Goal: Browse casually: Explore the website without a specific task or goal

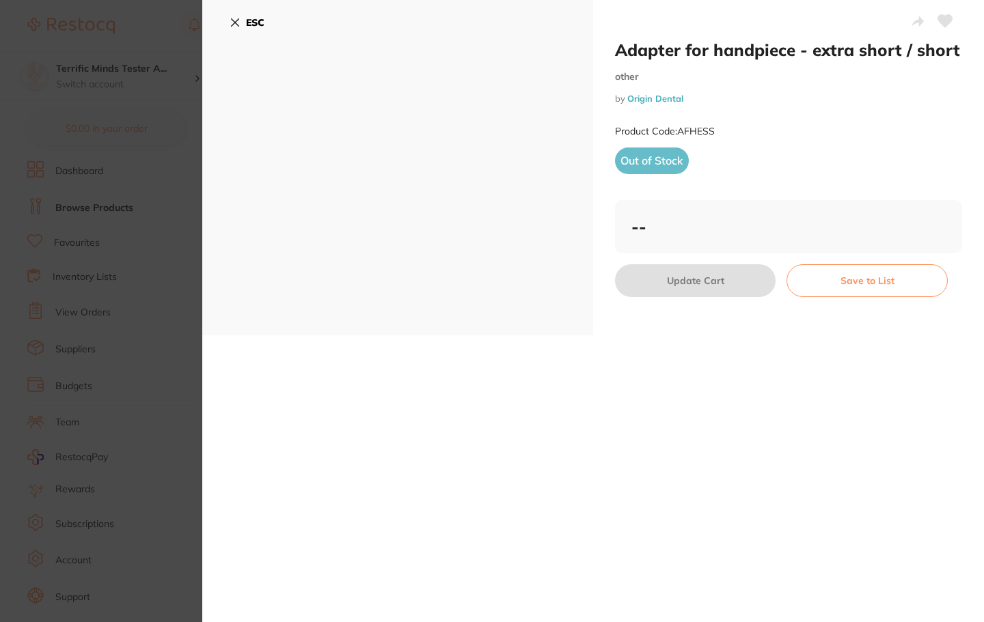
click at [234, 24] on icon at bounding box center [235, 22] width 11 height 11
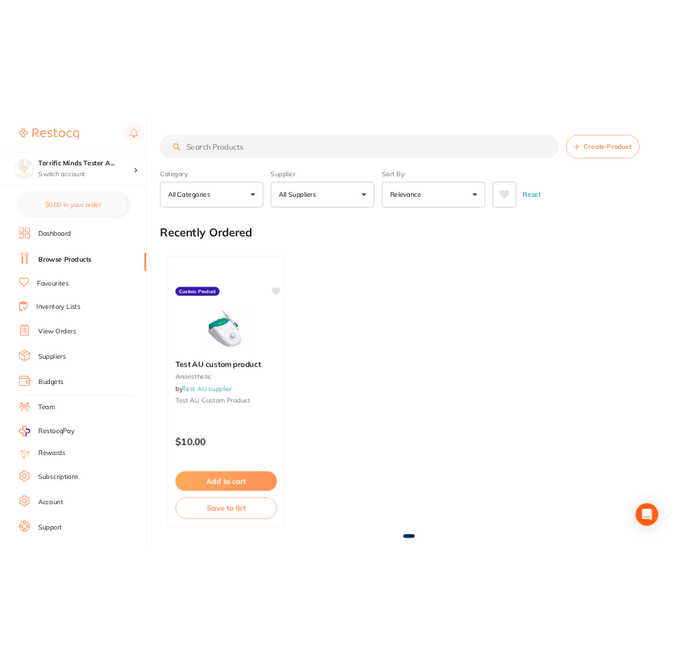
scroll to position [14, 0]
